Goal: Download file/media

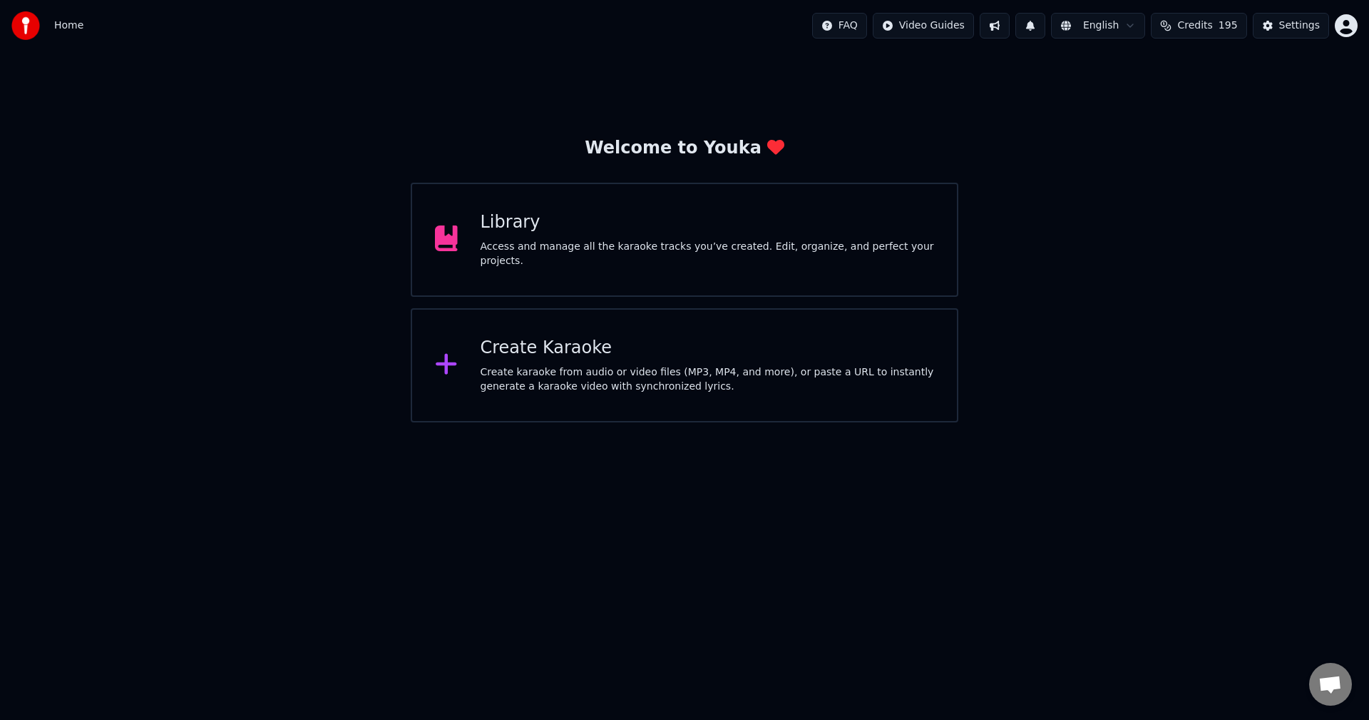
click at [740, 222] on div "Library" at bounding box center [708, 222] width 454 height 23
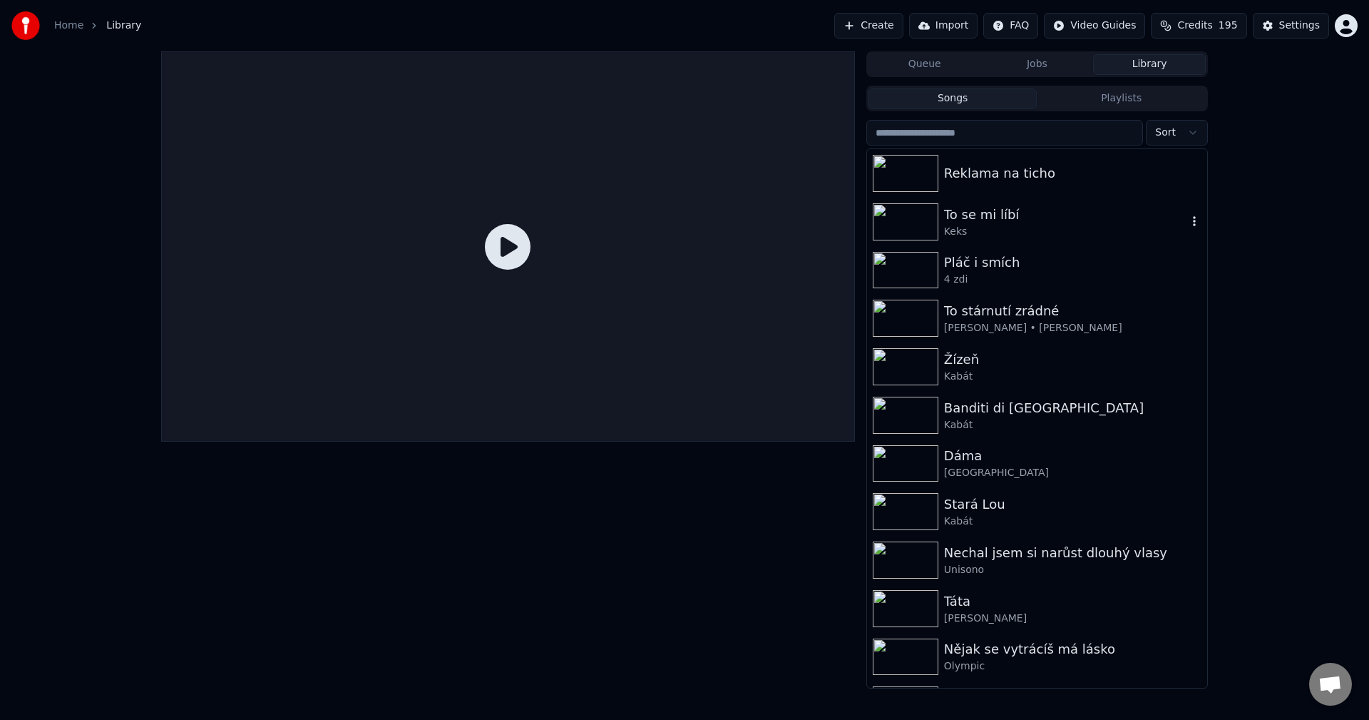
click at [1056, 230] on div "Keks" at bounding box center [1065, 232] width 243 height 14
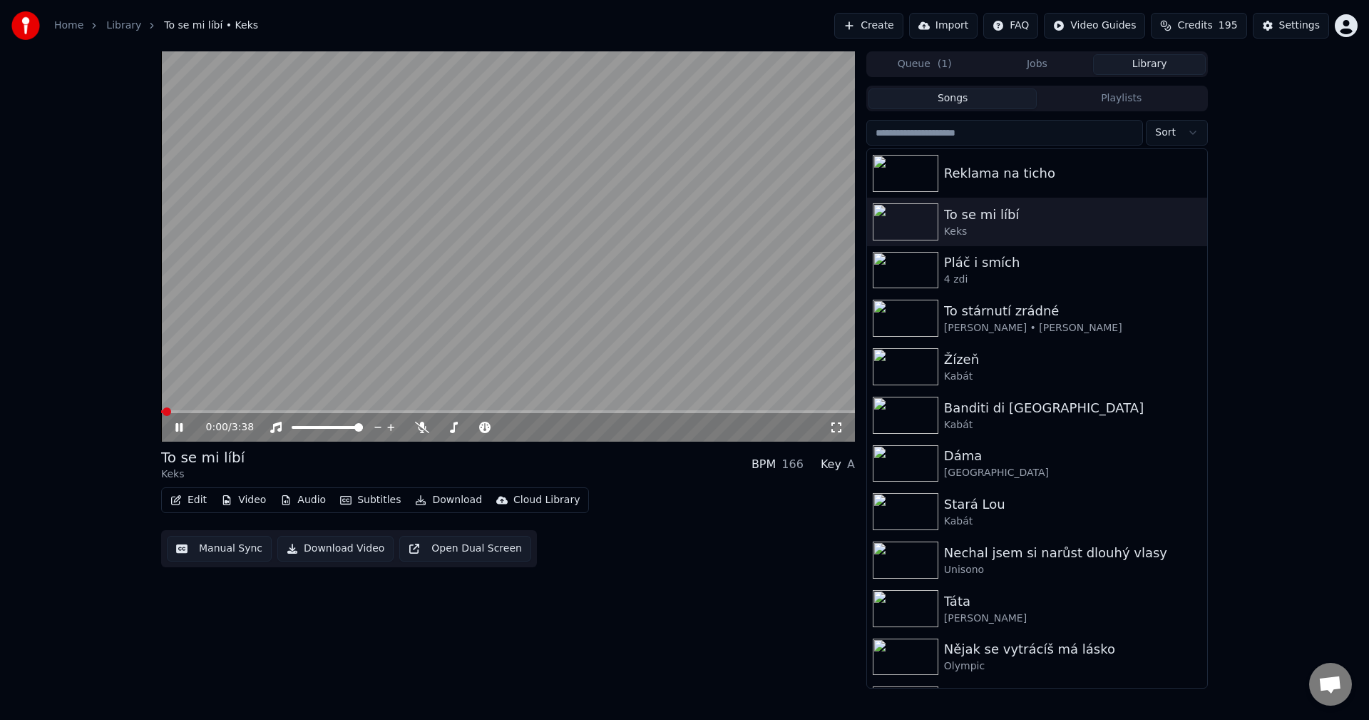
click at [250, 498] on button "Video" at bounding box center [243, 500] width 56 height 20
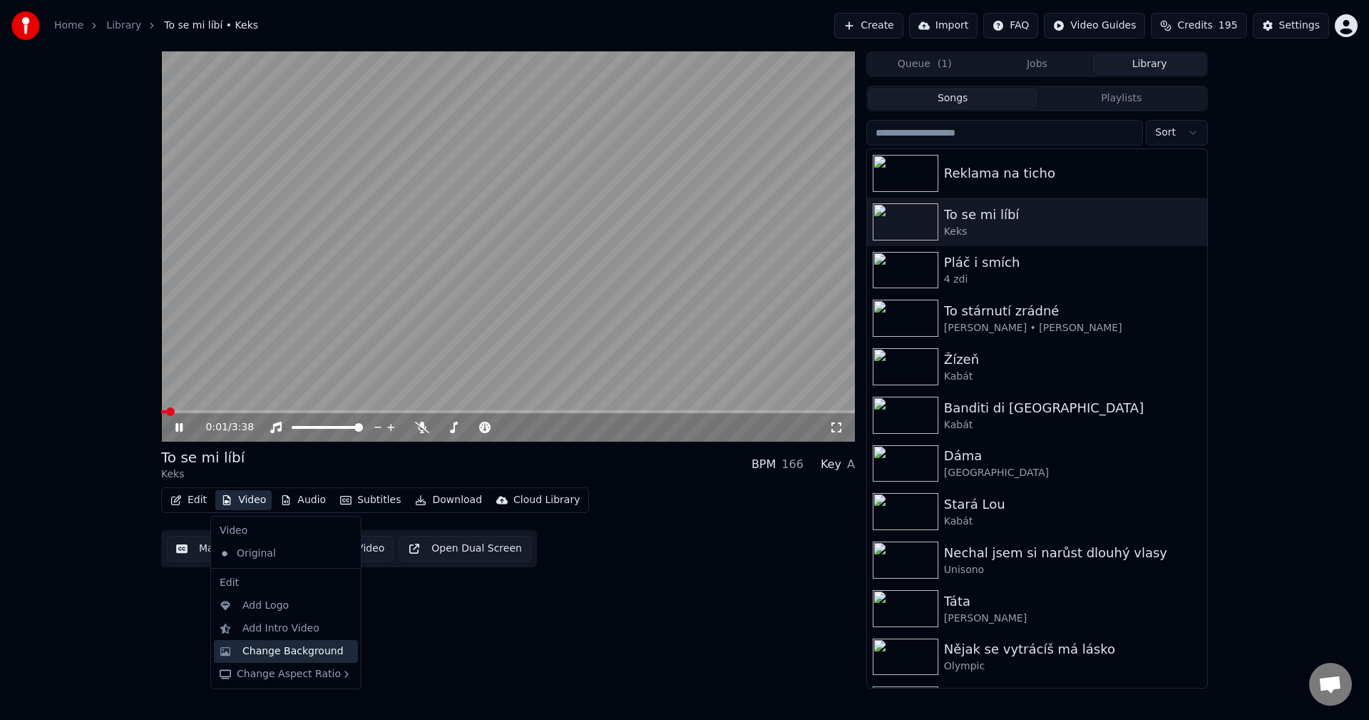
click at [293, 646] on div "Change Background" at bounding box center [292, 651] width 101 height 14
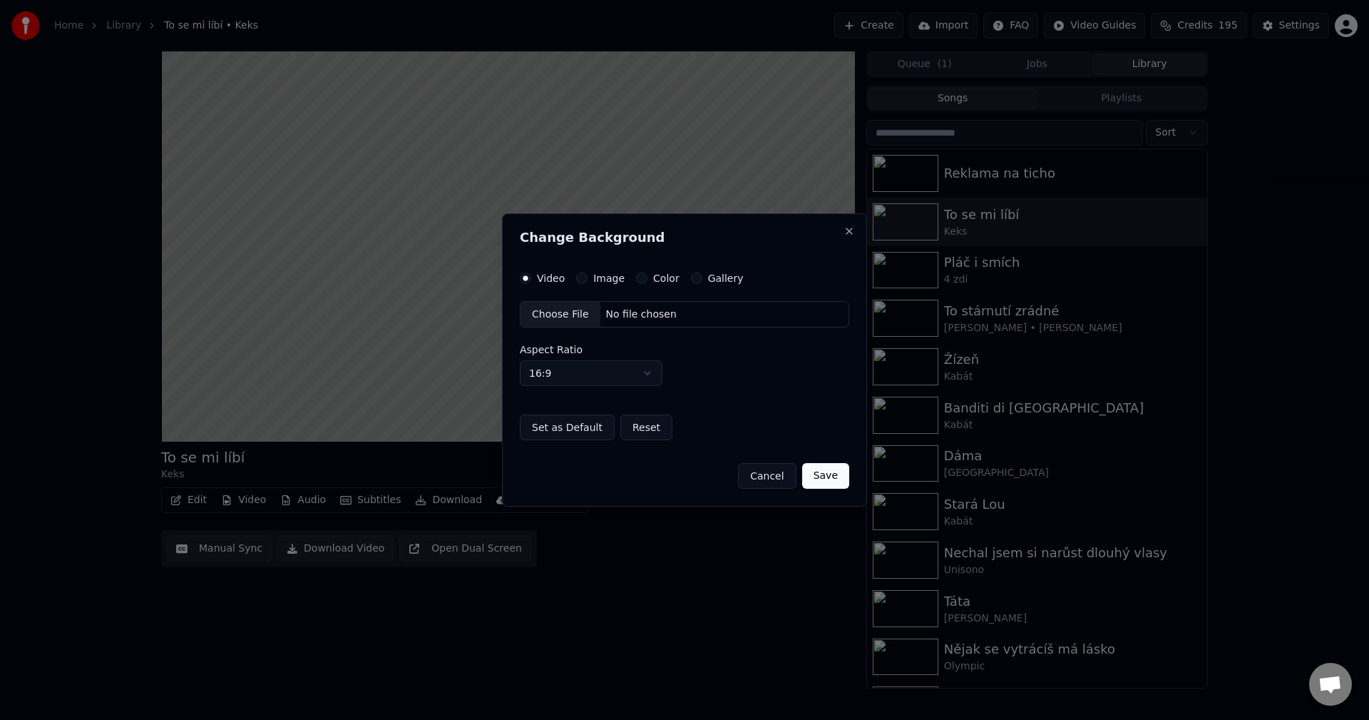
click at [598, 278] on label "Image" at bounding box center [608, 278] width 31 height 10
click at [588, 278] on button "Image" at bounding box center [581, 277] width 11 height 11
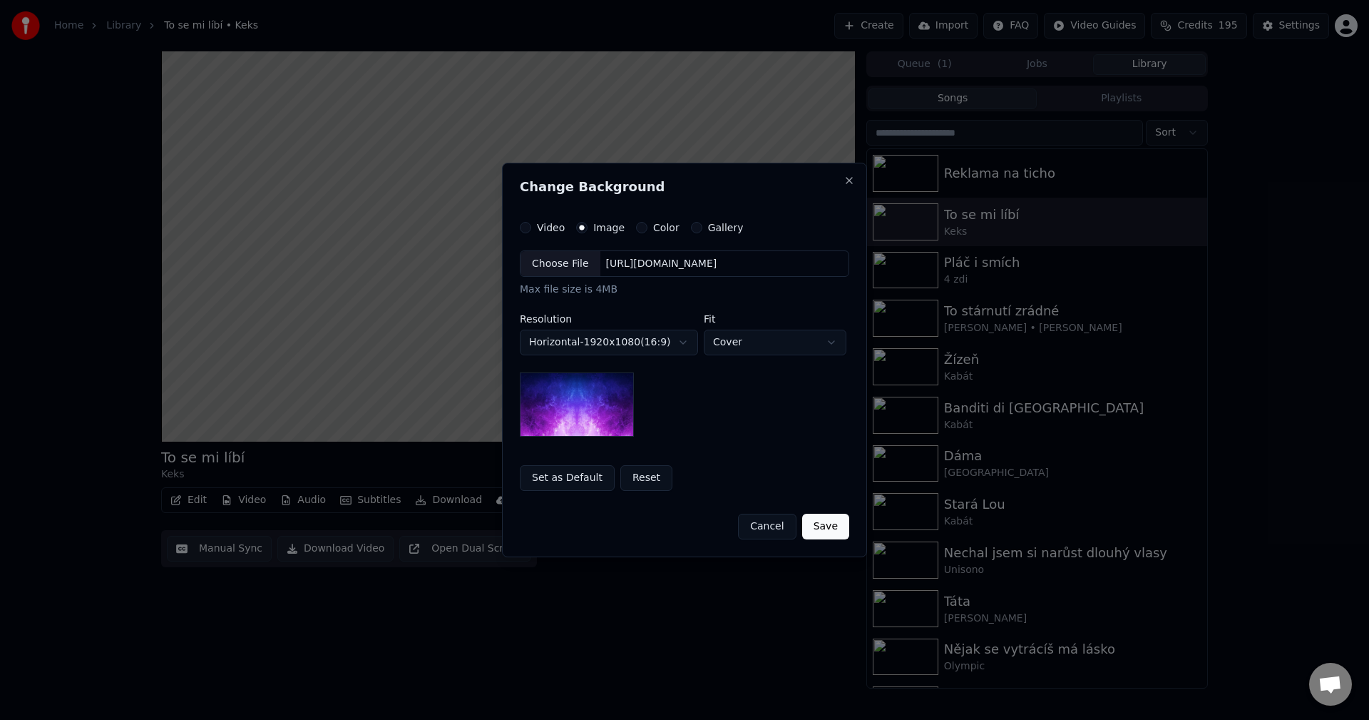
click at [654, 264] on div "[URL][DOMAIN_NAME]" at bounding box center [661, 264] width 123 height 14
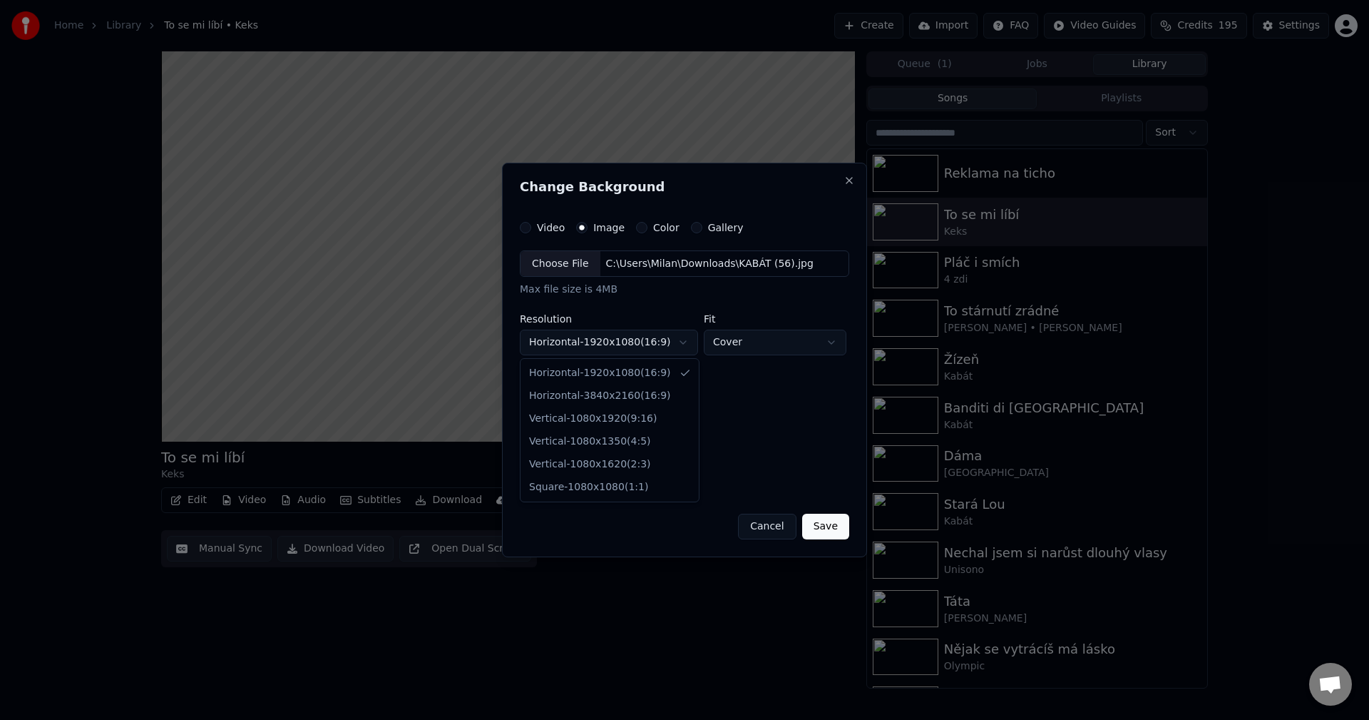
click at [627, 351] on body "**********" at bounding box center [684, 360] width 1369 height 720
select select "*********"
click at [838, 528] on button "Save" at bounding box center [825, 526] width 47 height 26
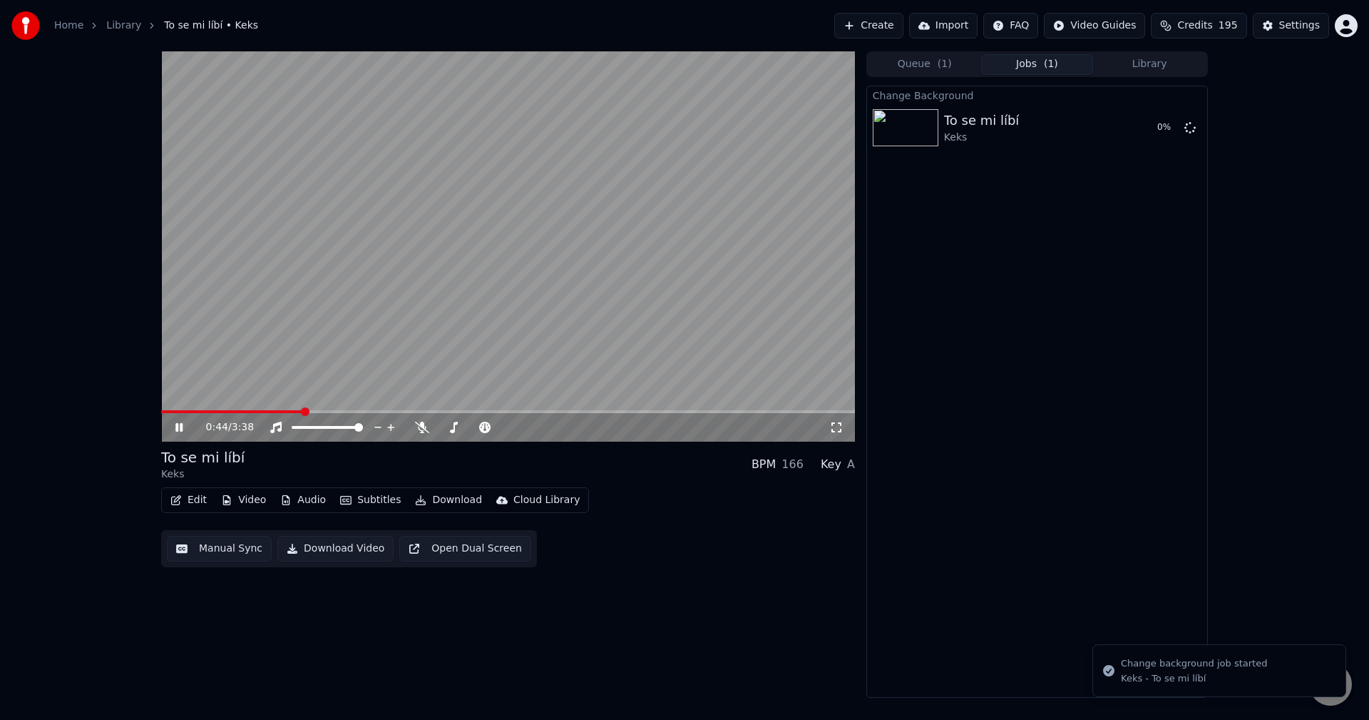
click at [181, 428] on icon at bounding box center [178, 427] width 7 height 9
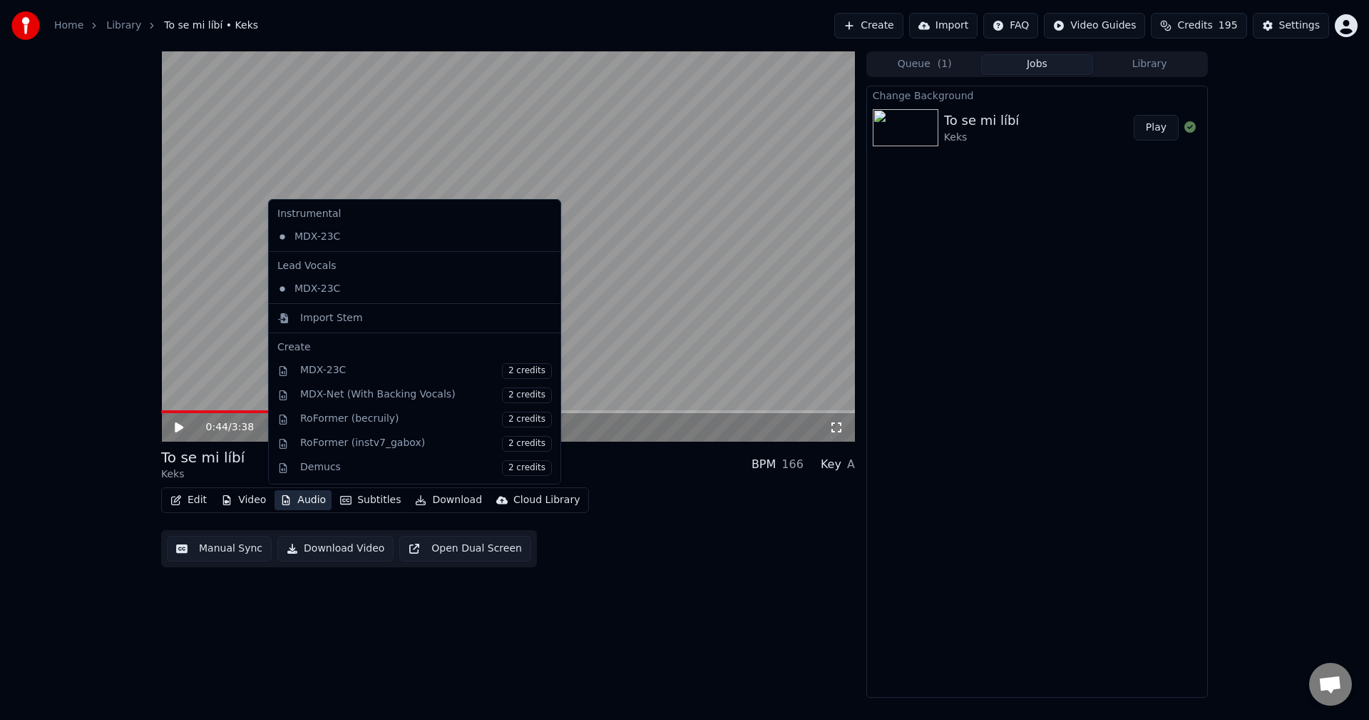
click at [309, 503] on button "Audio" at bounding box center [303, 500] width 57 height 20
click at [396, 322] on div "Import Stem" at bounding box center [426, 318] width 252 height 14
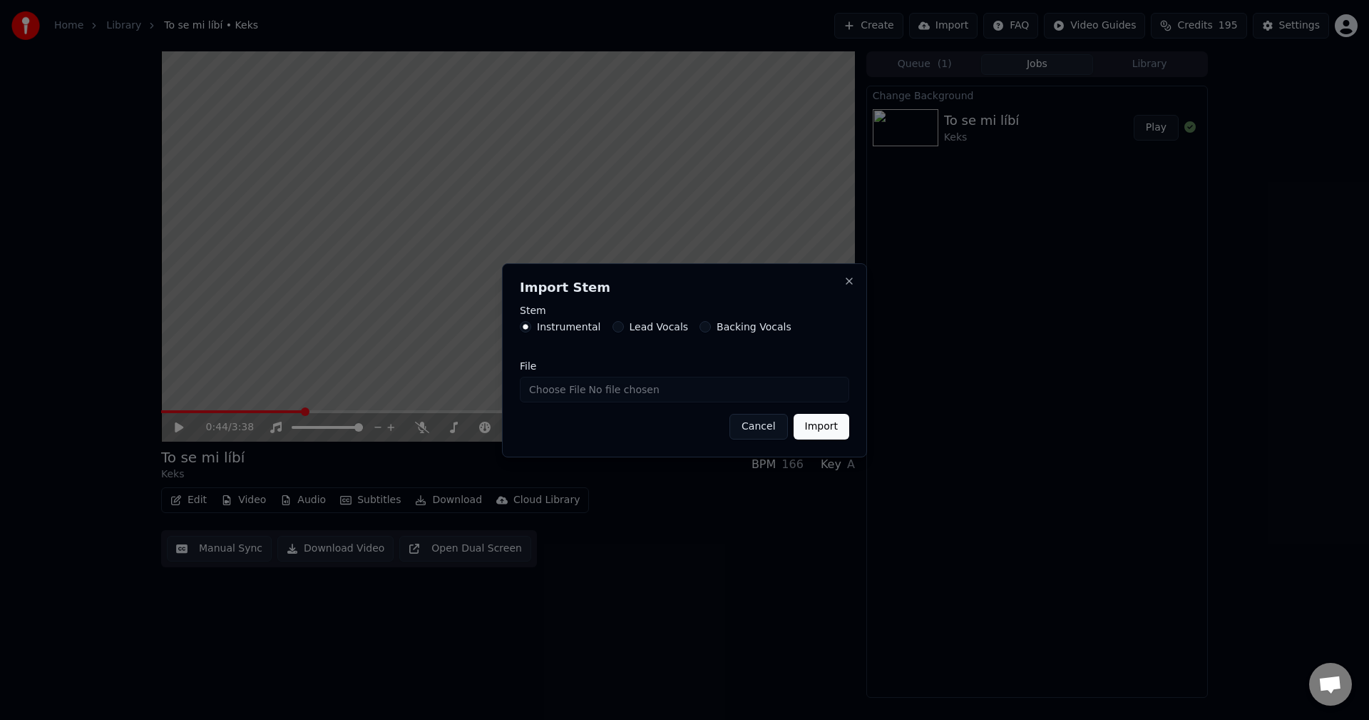
click at [620, 393] on input "File" at bounding box center [684, 390] width 329 height 26
type input "**********"
click at [821, 430] on button "Import" at bounding box center [822, 427] width 56 height 26
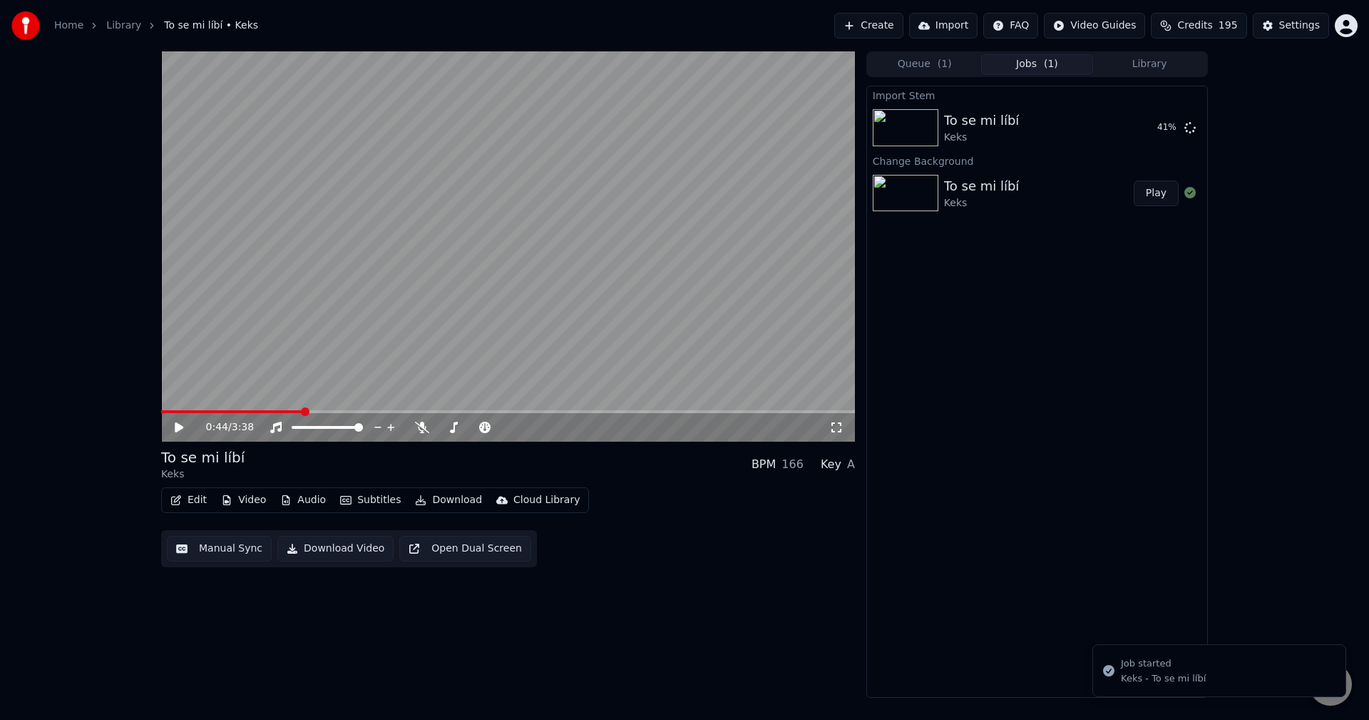
click at [1130, 63] on button "Library" at bounding box center [1149, 64] width 113 height 21
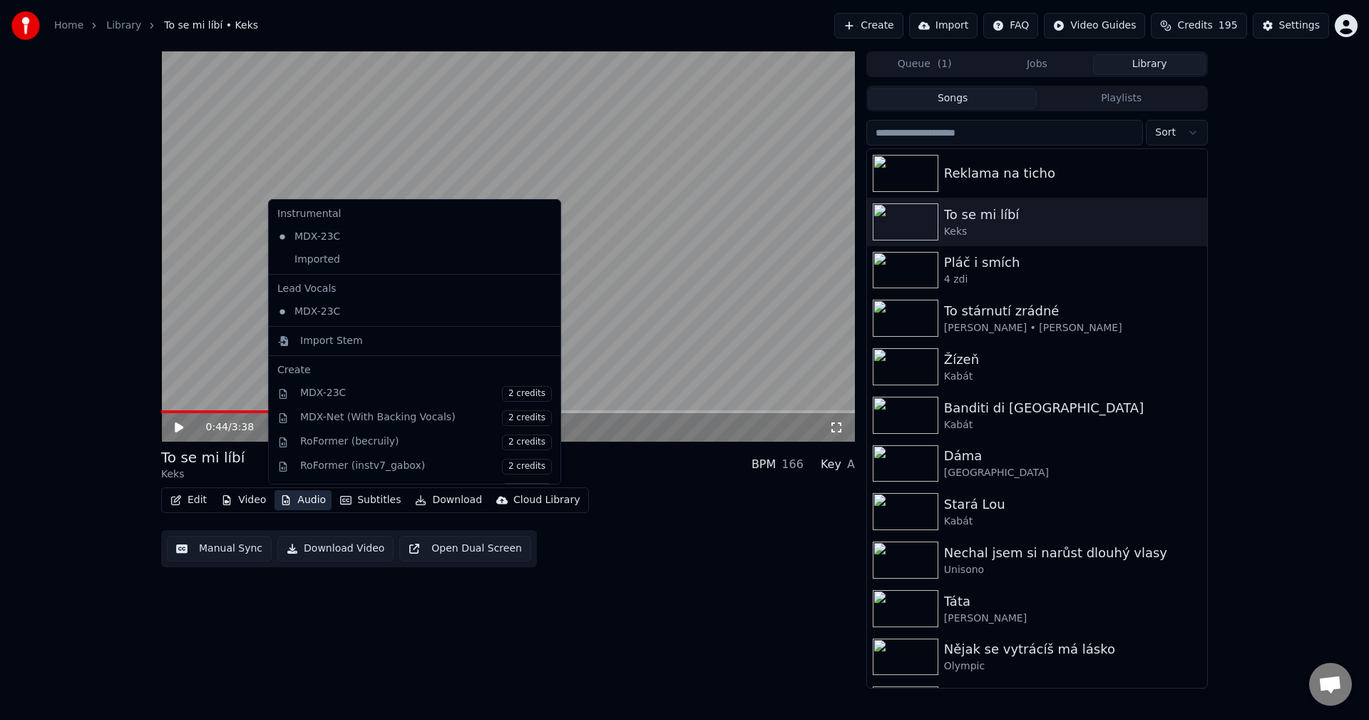
click at [318, 496] on button "Audio" at bounding box center [303, 500] width 57 height 20
click at [374, 252] on div "Imported" at bounding box center [404, 259] width 265 height 23
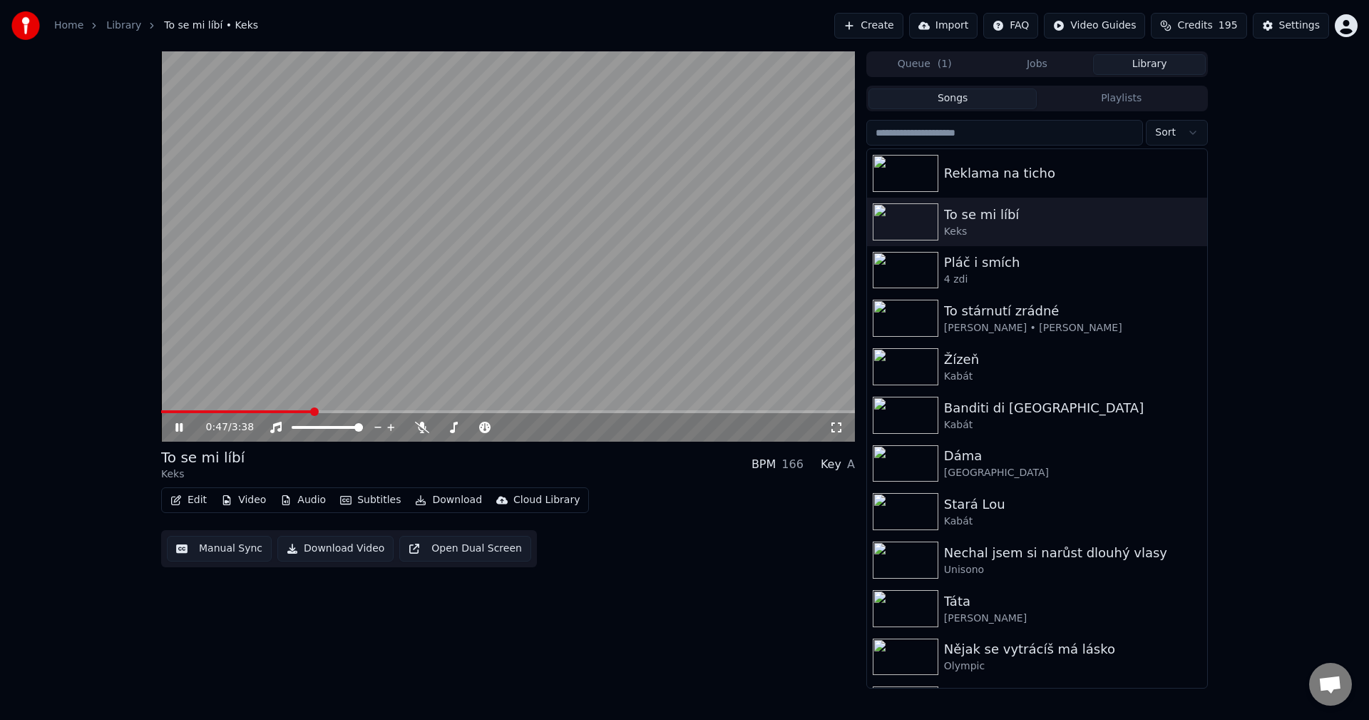
click at [374, 503] on button "Subtitles" at bounding box center [370, 500] width 72 height 20
click at [374, 501] on button "Subtitles" at bounding box center [370, 500] width 72 height 20
click at [180, 424] on icon at bounding box center [190, 426] width 34 height 11
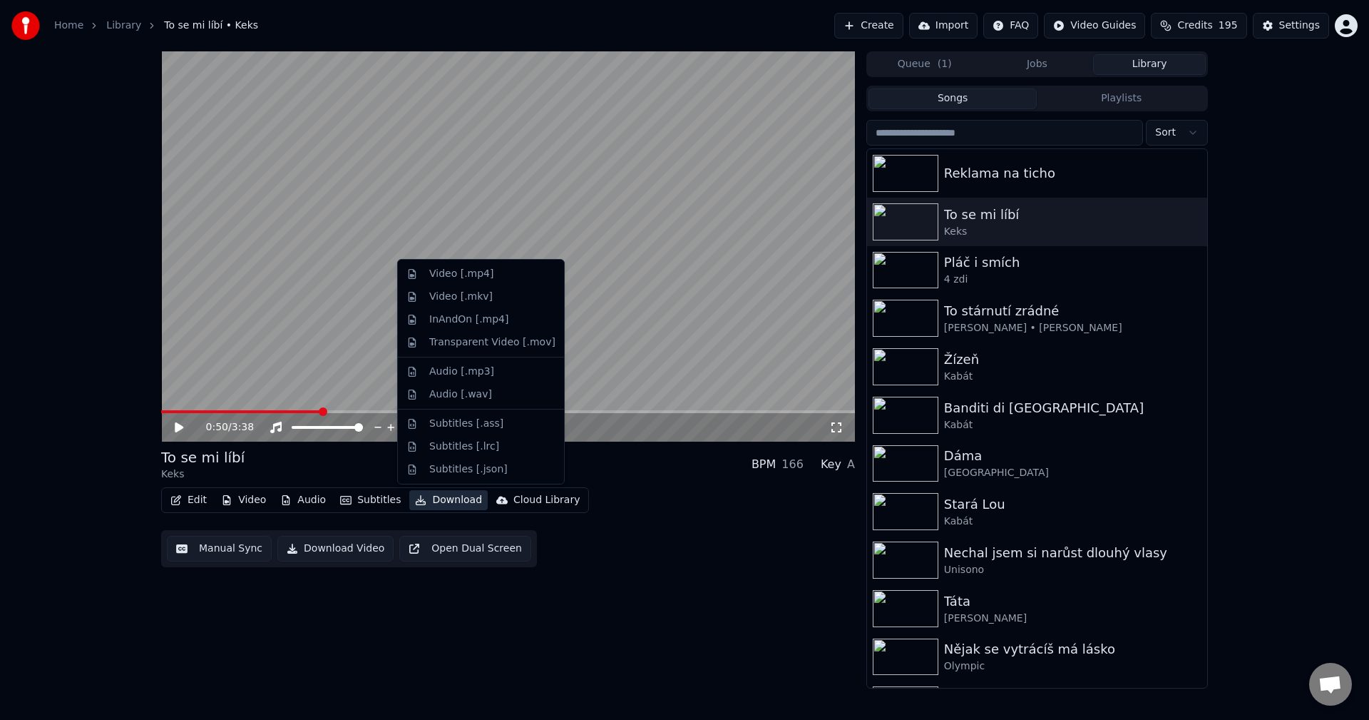
click at [439, 501] on button "Download" at bounding box center [448, 500] width 78 height 20
click at [490, 280] on div "Video [.mp4]" at bounding box center [492, 274] width 126 height 14
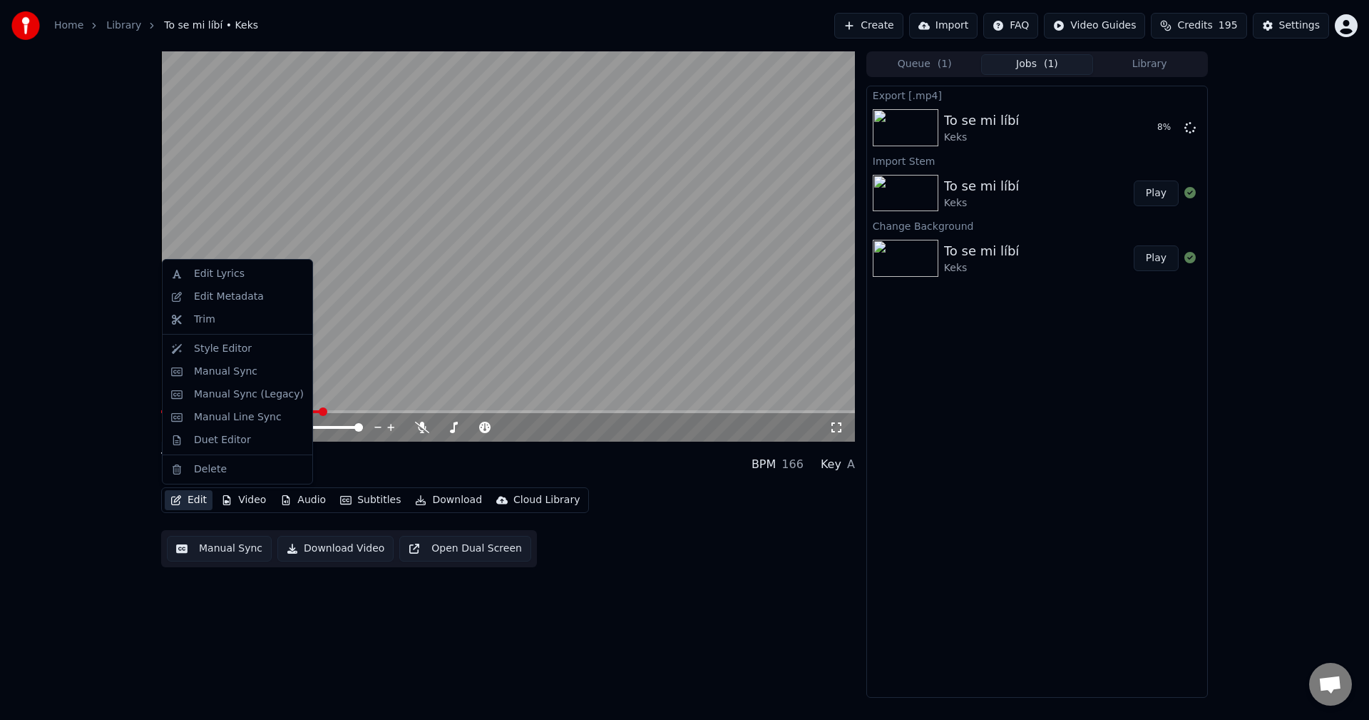
click at [205, 500] on button "Edit" at bounding box center [189, 500] width 48 height 20
click at [251, 298] on div "Edit Metadata" at bounding box center [229, 297] width 70 height 14
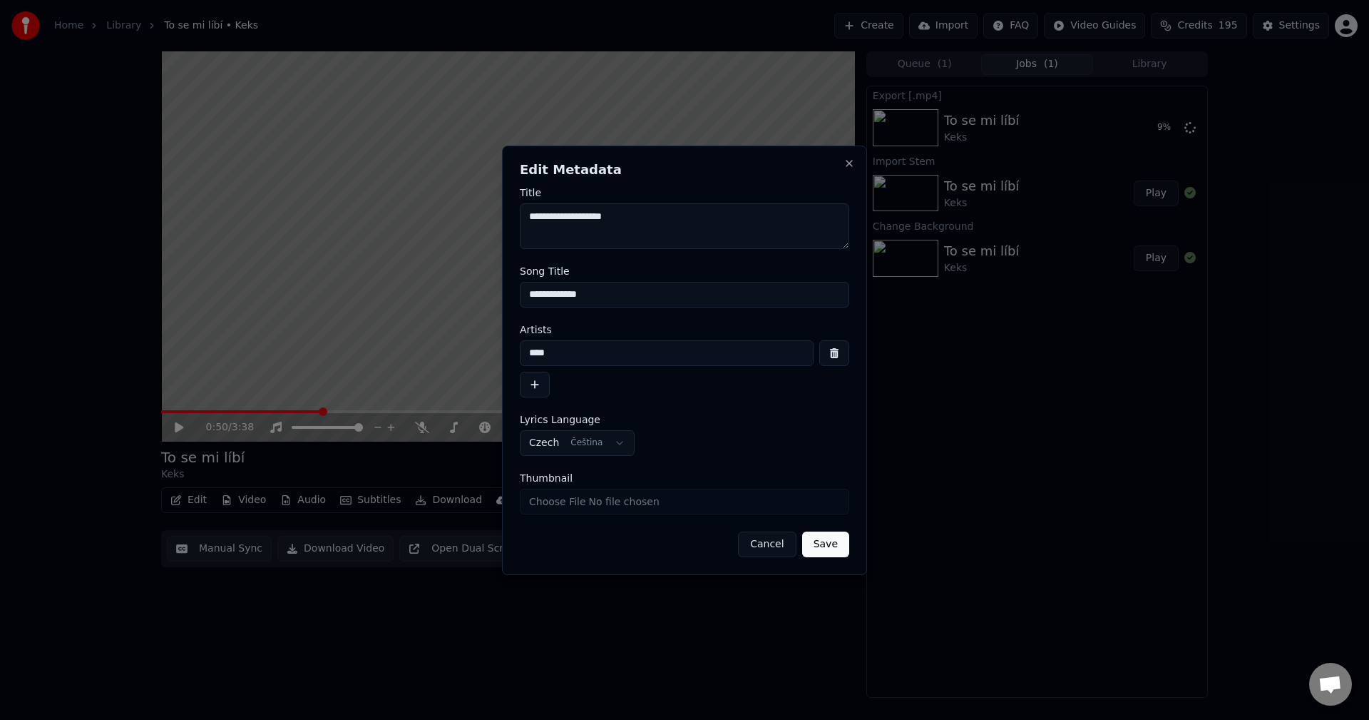
drag, startPoint x: 590, startPoint y: 301, endPoint x: 368, endPoint y: 296, distance: 221.8
click at [376, 296] on body "**********" at bounding box center [684, 360] width 1369 height 720
drag, startPoint x: 565, startPoint y: 357, endPoint x: 416, endPoint y: 350, distance: 149.2
click at [425, 350] on body "**********" at bounding box center [684, 360] width 1369 height 720
click at [779, 548] on button "Cancel" at bounding box center [767, 544] width 58 height 26
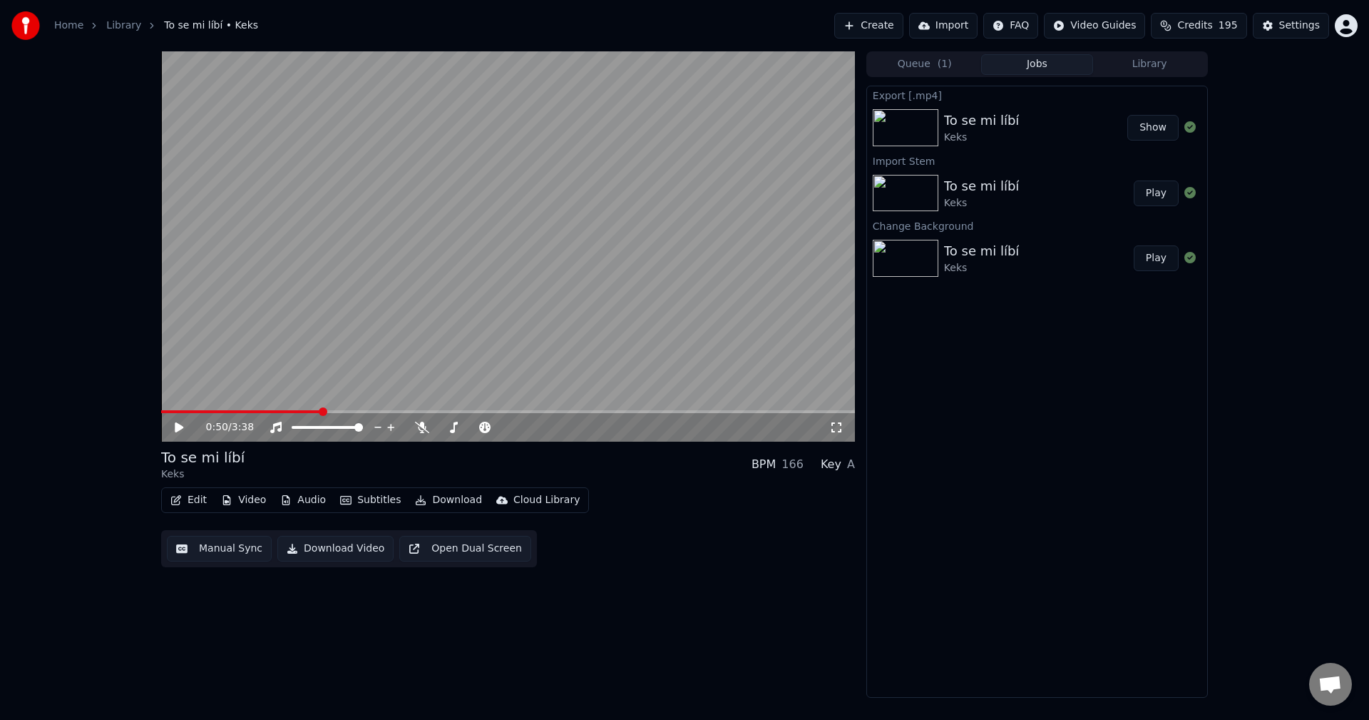
click at [320, 500] on button "Audio" at bounding box center [303, 500] width 57 height 20
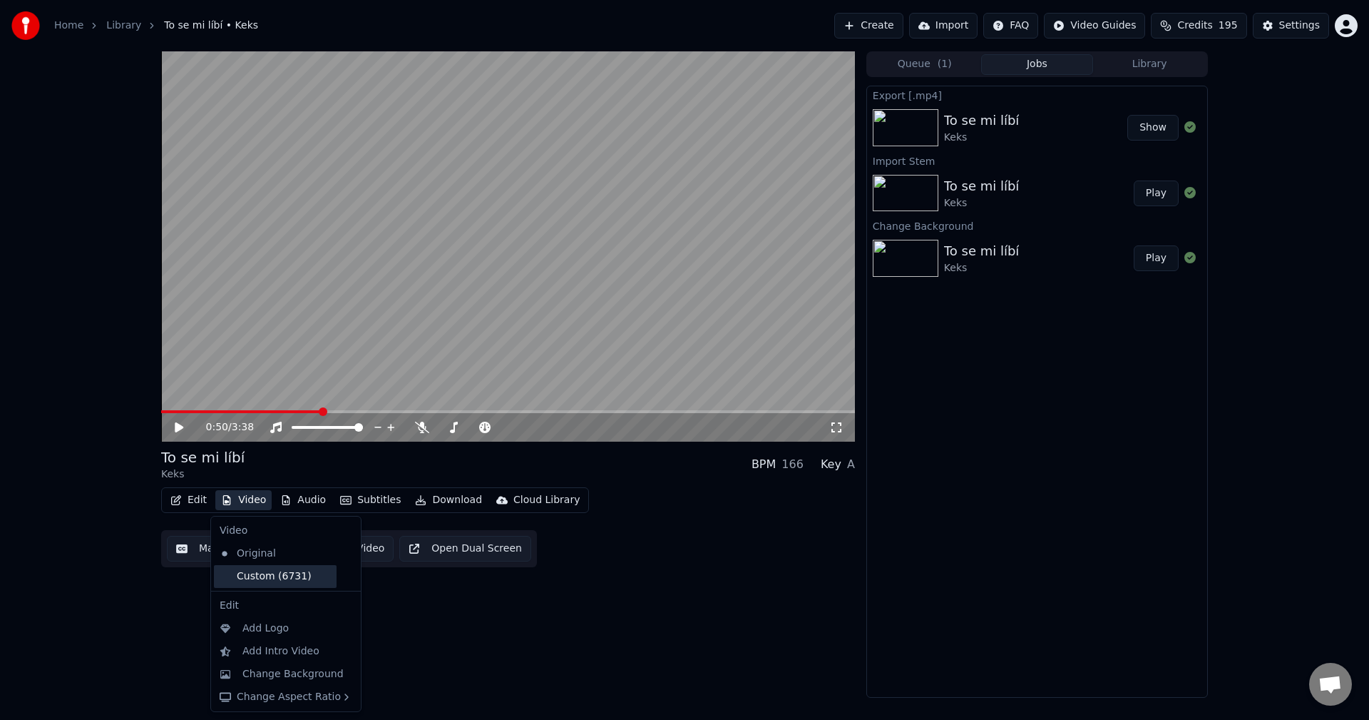
click at [289, 578] on div "Custom (6731)" at bounding box center [275, 576] width 123 height 23
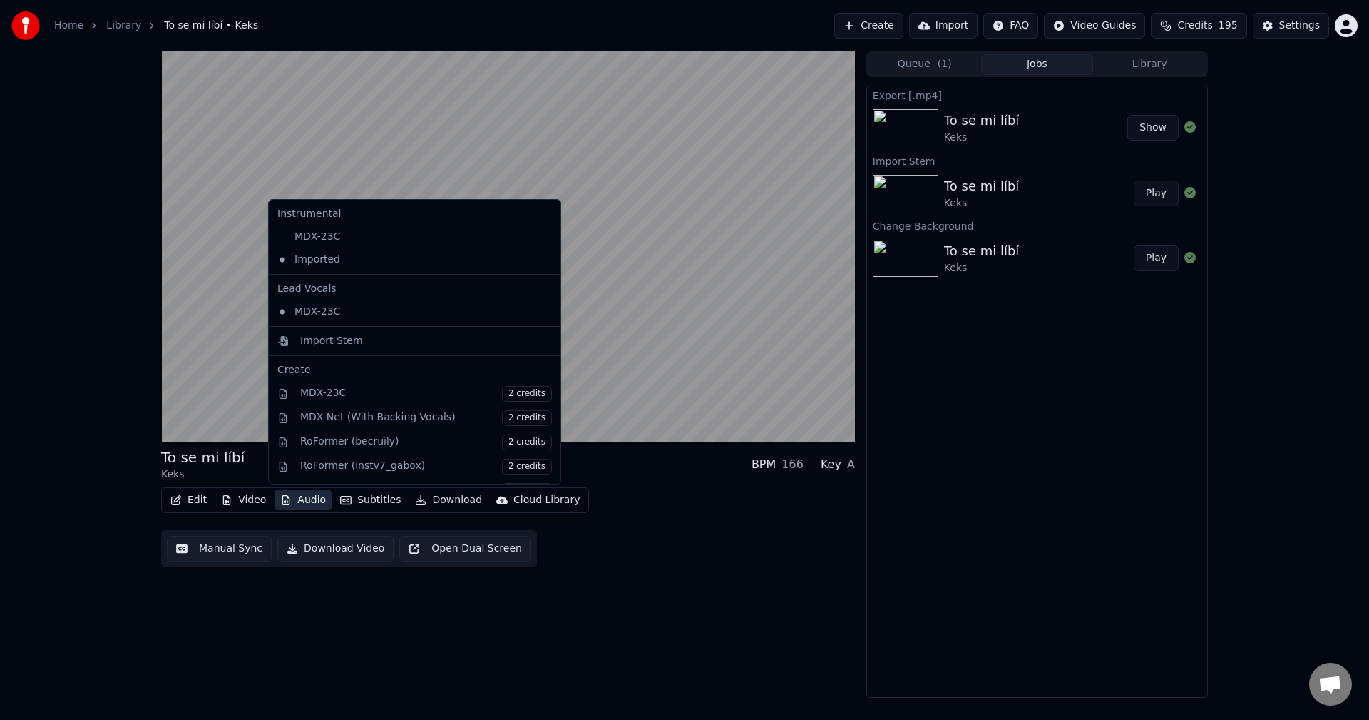
click at [298, 497] on button "Audio" at bounding box center [303, 500] width 57 height 20
click at [349, 237] on div "MDX-23C" at bounding box center [404, 236] width 265 height 23
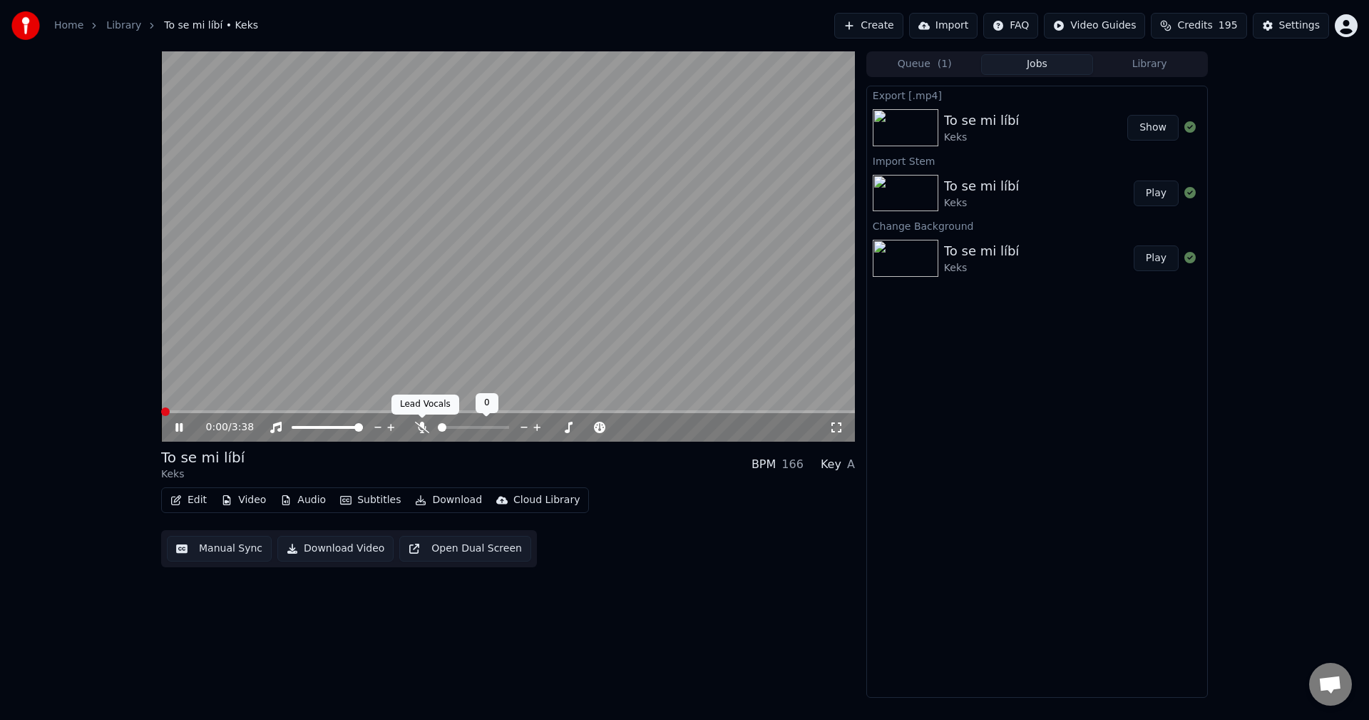
click at [417, 429] on icon at bounding box center [422, 426] width 14 height 11
click at [180, 426] on icon at bounding box center [190, 426] width 34 height 11
drag, startPoint x: 1132, startPoint y: 117, endPoint x: 995, endPoint y: 106, distance: 137.4
click at [995, 106] on div "To se mi líbí Keks Show" at bounding box center [1037, 127] width 340 height 48
click at [398, 635] on div "0:55 / 3:38 To se mi líbí Keks BPM 166 Key A Edit Video Audio Subtitles Downloa…" at bounding box center [508, 374] width 694 height 646
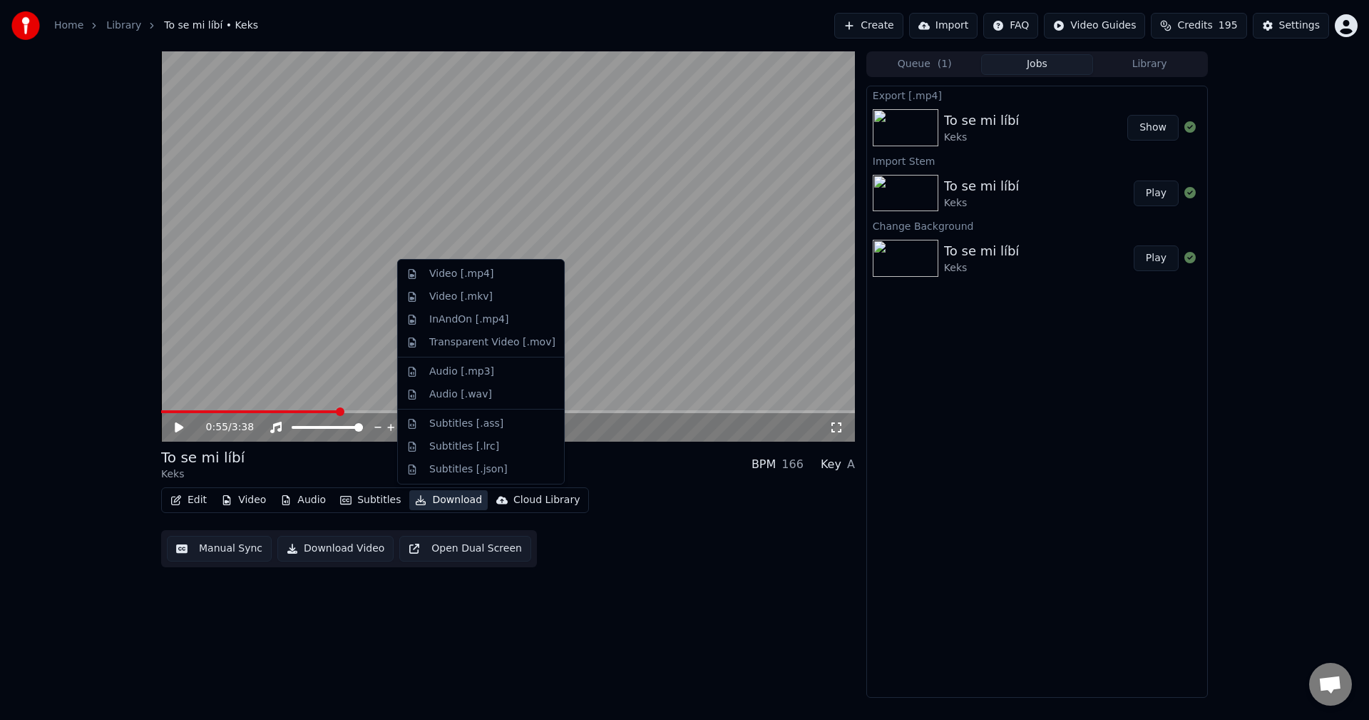
click at [449, 499] on button "Download" at bounding box center [448, 500] width 78 height 20
click at [466, 280] on div "Video [.mp4]" at bounding box center [461, 274] width 64 height 14
